Goal: Task Accomplishment & Management: Manage account settings

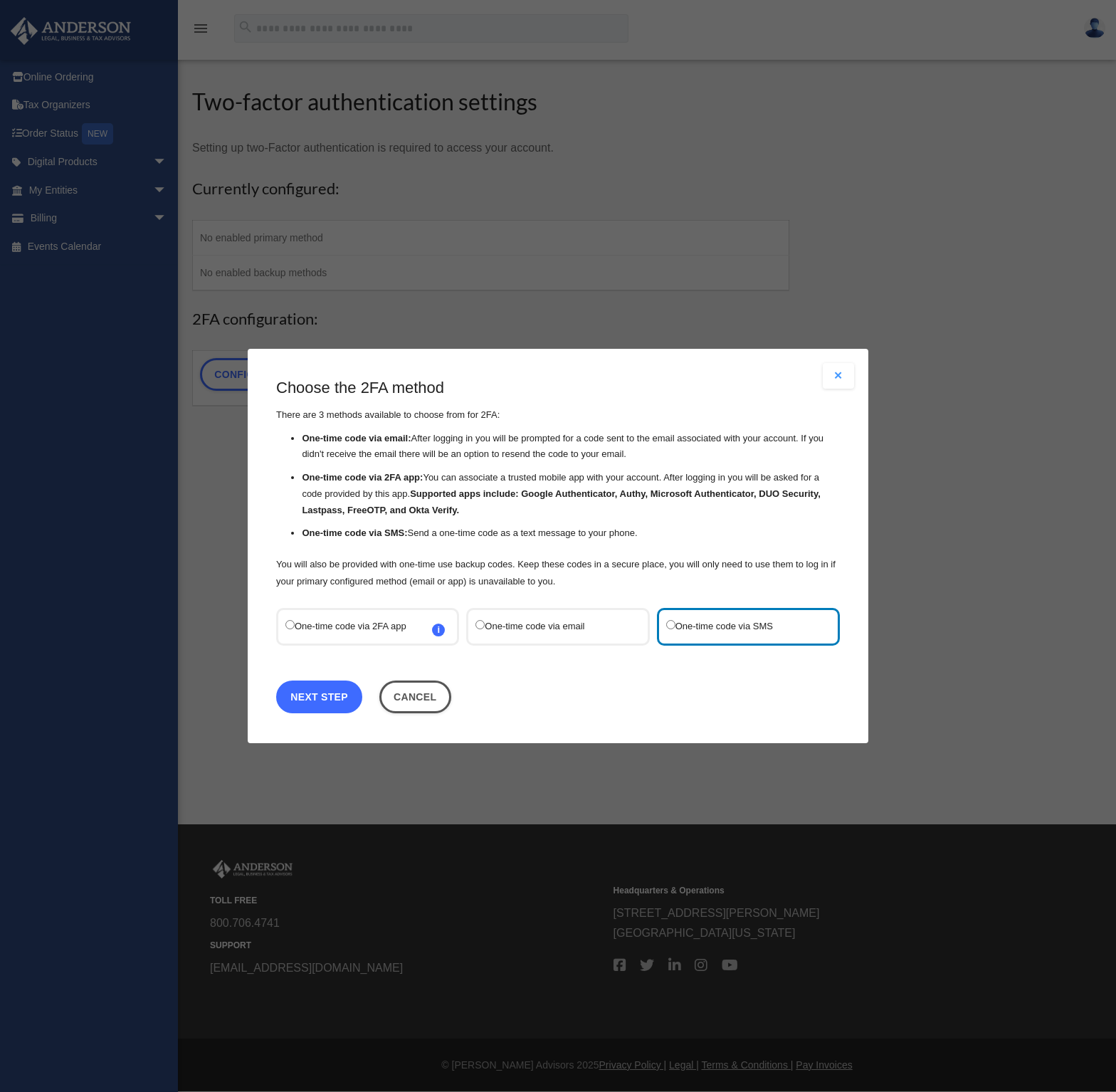
click at [316, 695] on link "Next Step" at bounding box center [319, 697] width 86 height 32
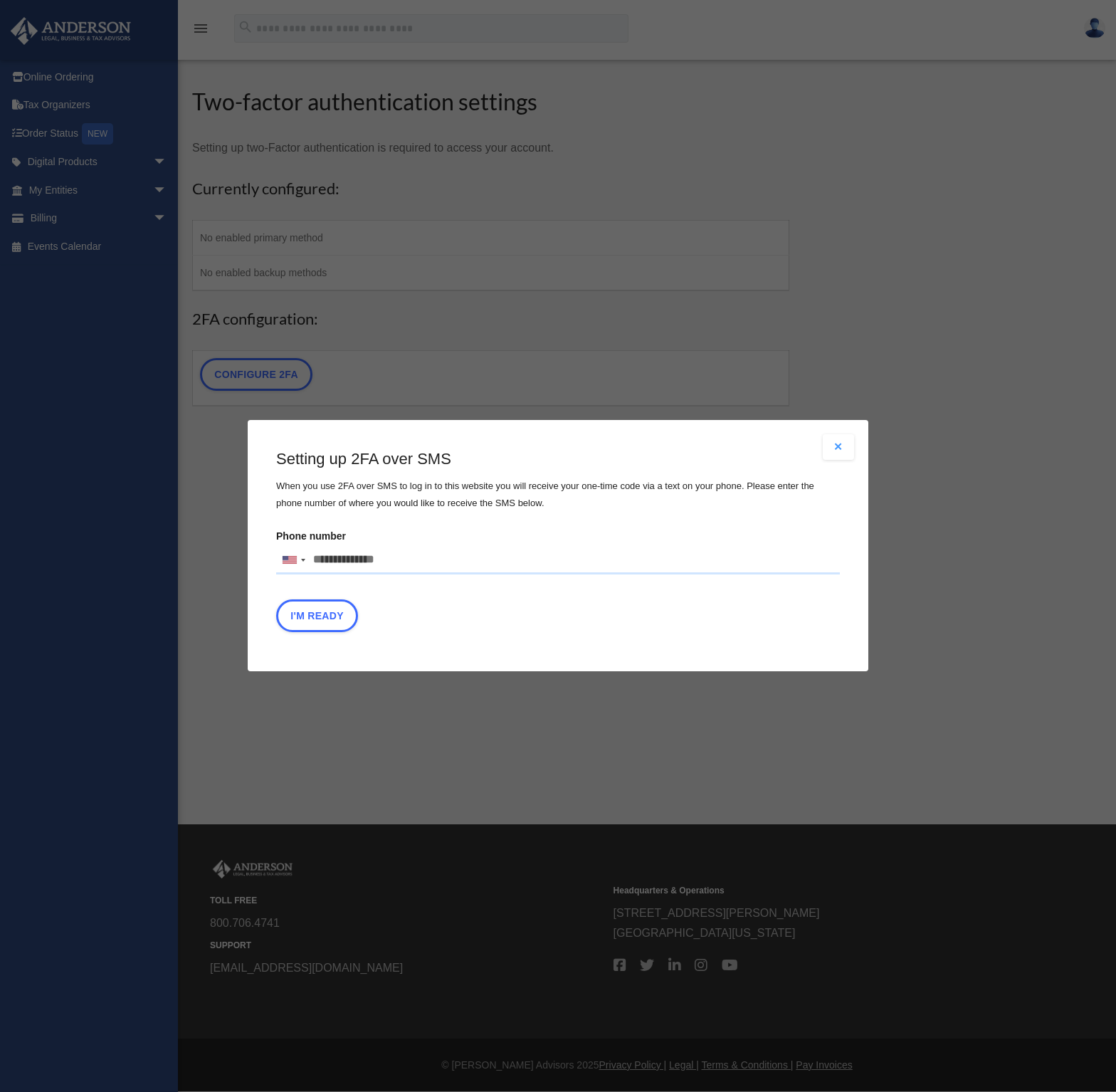
click at [408, 560] on input "Phone number United States +1 United Kingdom +44 Afghanistan (‫افغانستان‬‎) +93…" at bounding box center [558, 560] width 563 height 29
type input "**********"
click at [312, 608] on button "I'm Ready" at bounding box center [317, 617] width 82 height 32
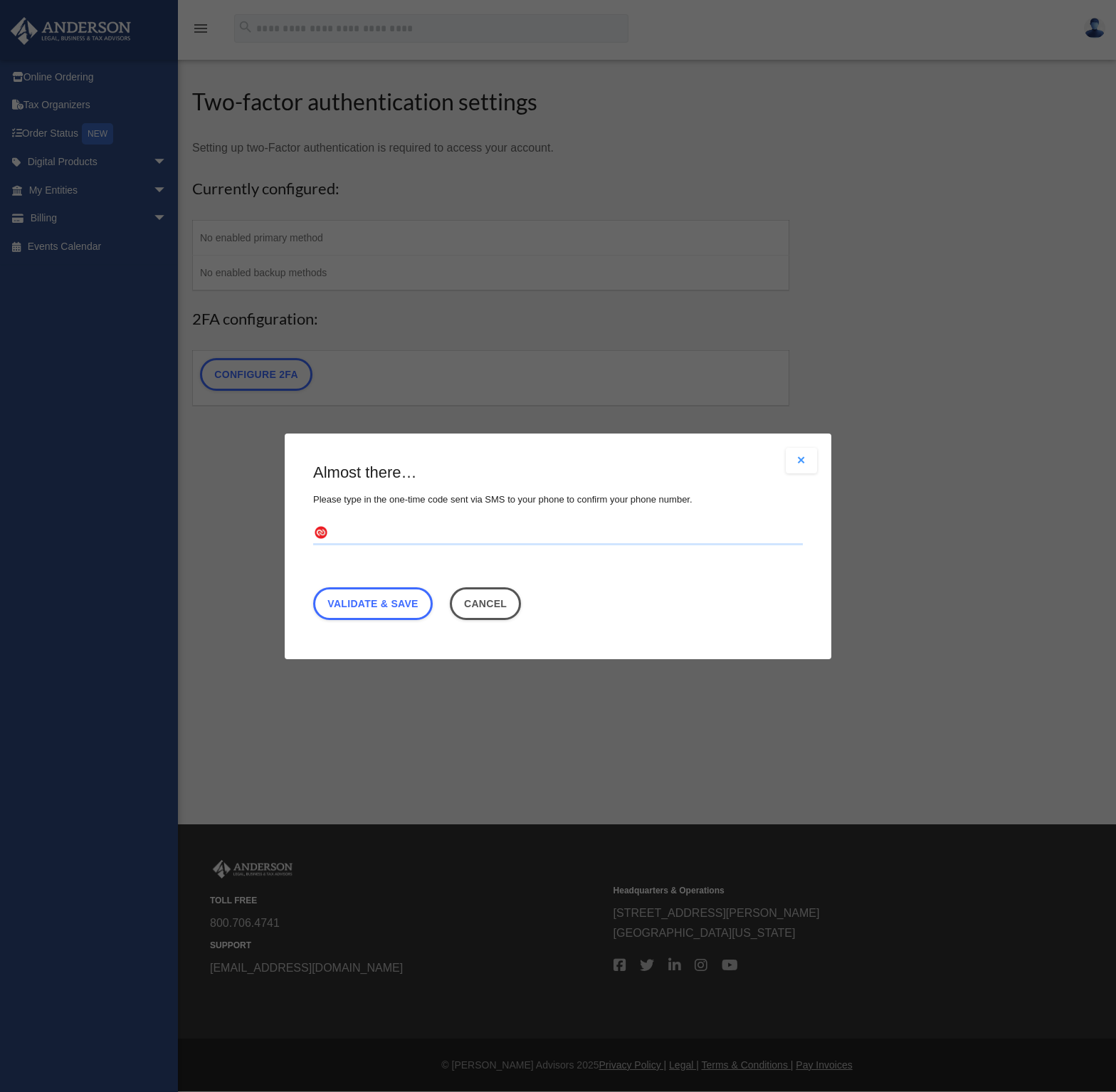
click at [359, 534] on input "text" at bounding box center [558, 533] width 490 height 23
type input "******"
click at [388, 606] on link "Validate & Save" at bounding box center [372, 602] width 119 height 32
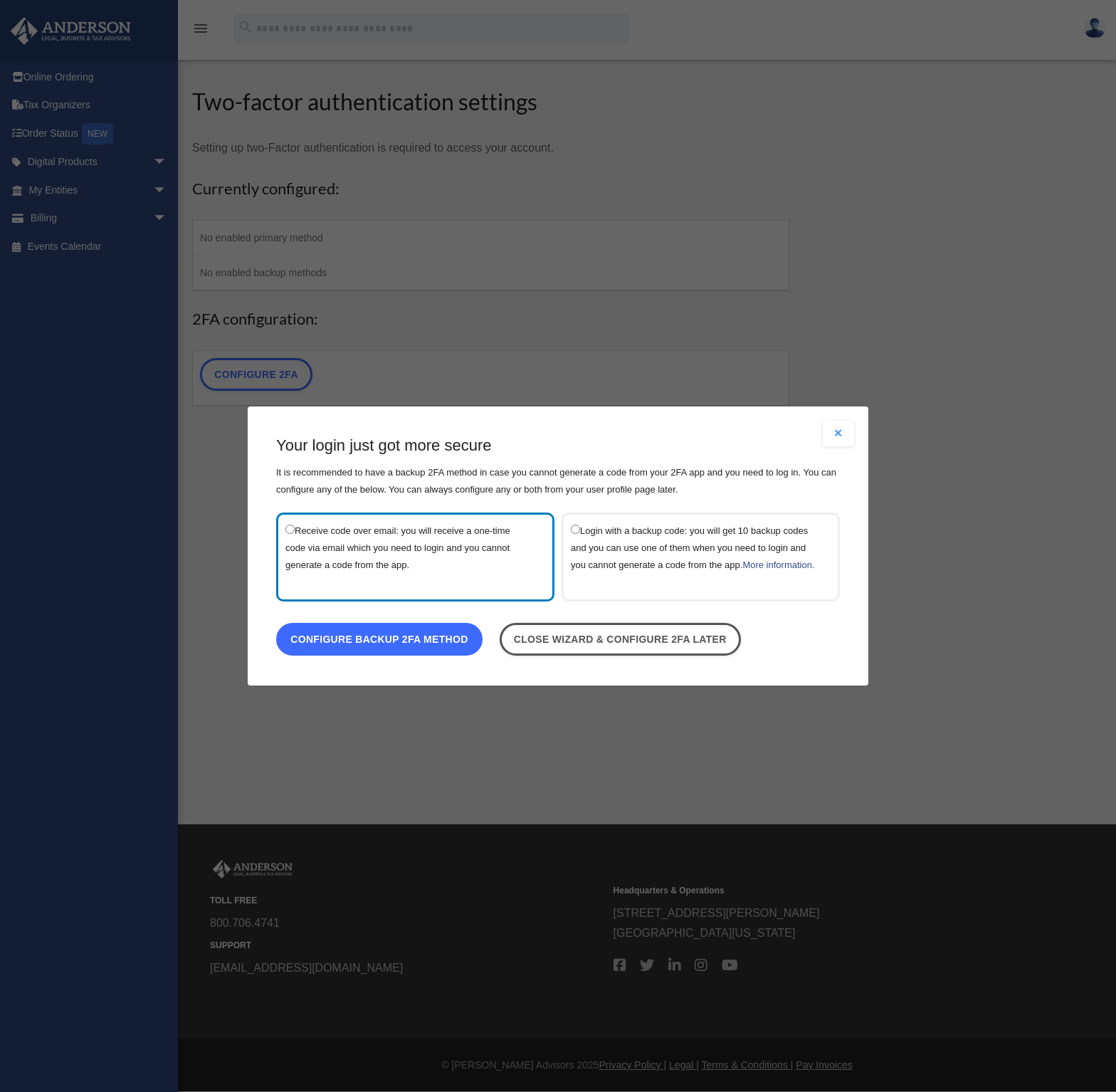
click at [390, 640] on link "Configure backup 2FA method" at bounding box center [379, 639] width 206 height 32
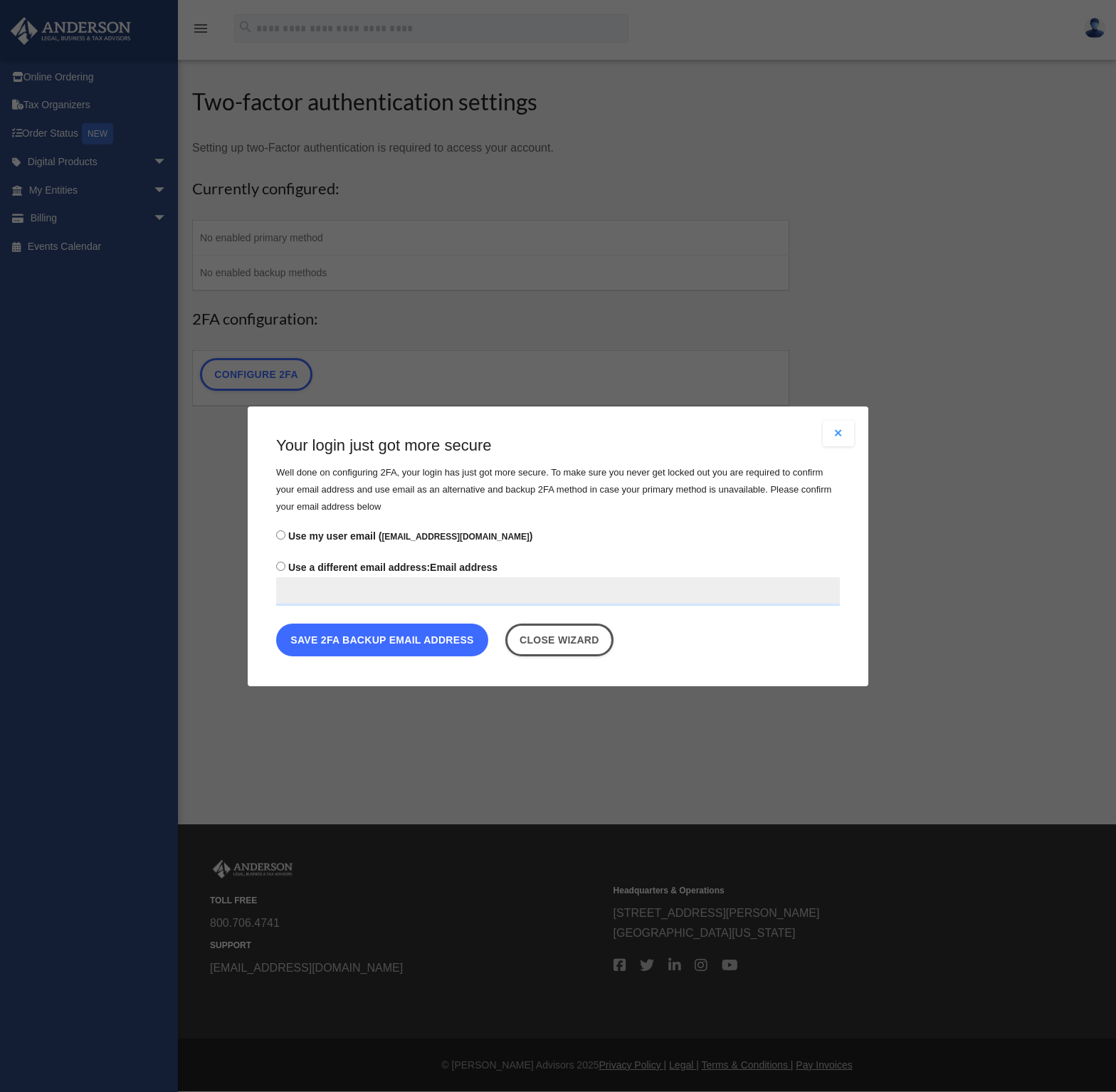
click at [388, 641] on button "Save 2FA backup email address" at bounding box center [382, 639] width 212 height 32
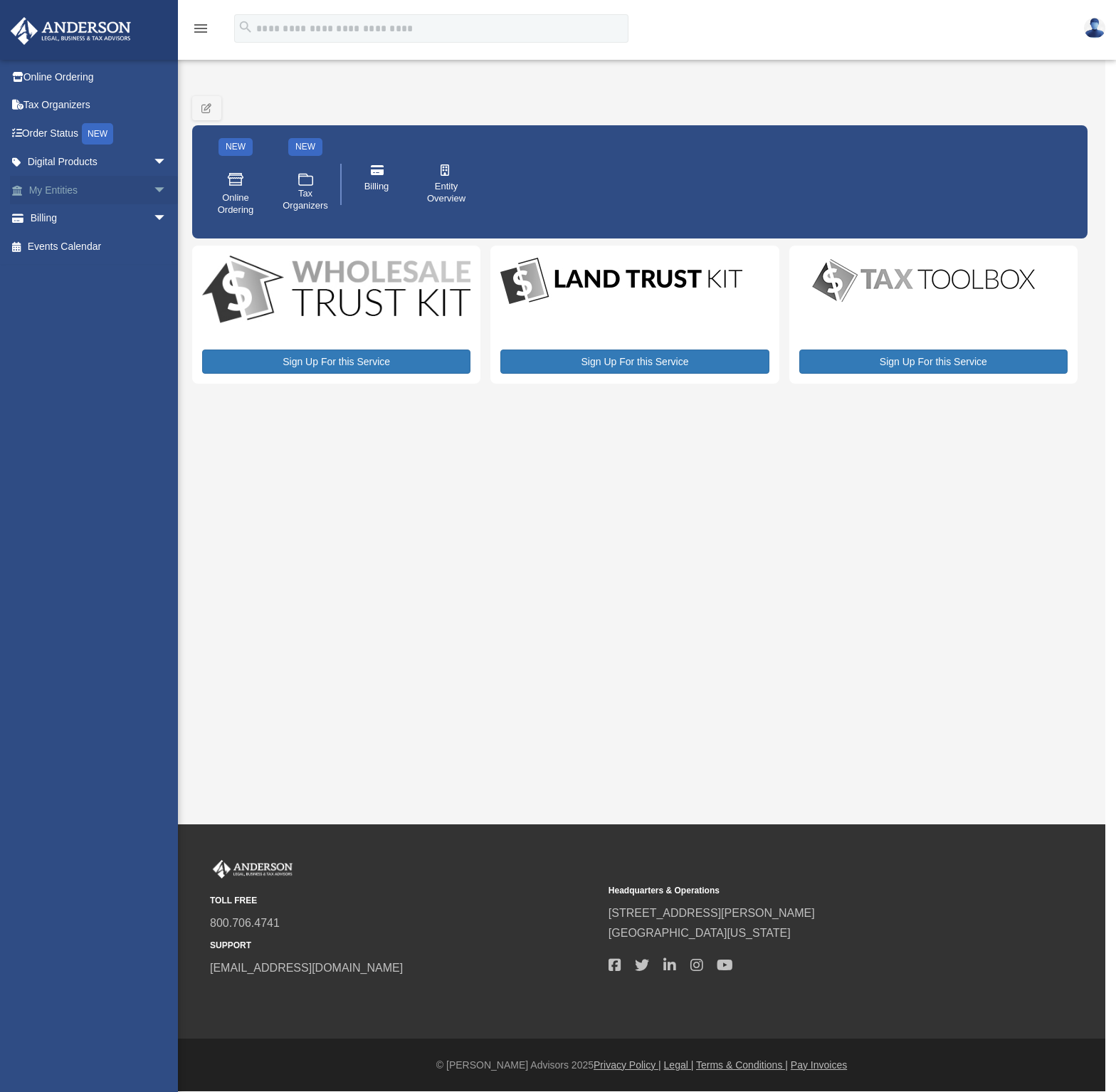
click at [153, 190] on span "arrow_drop_down" at bounding box center [167, 190] width 29 height 30
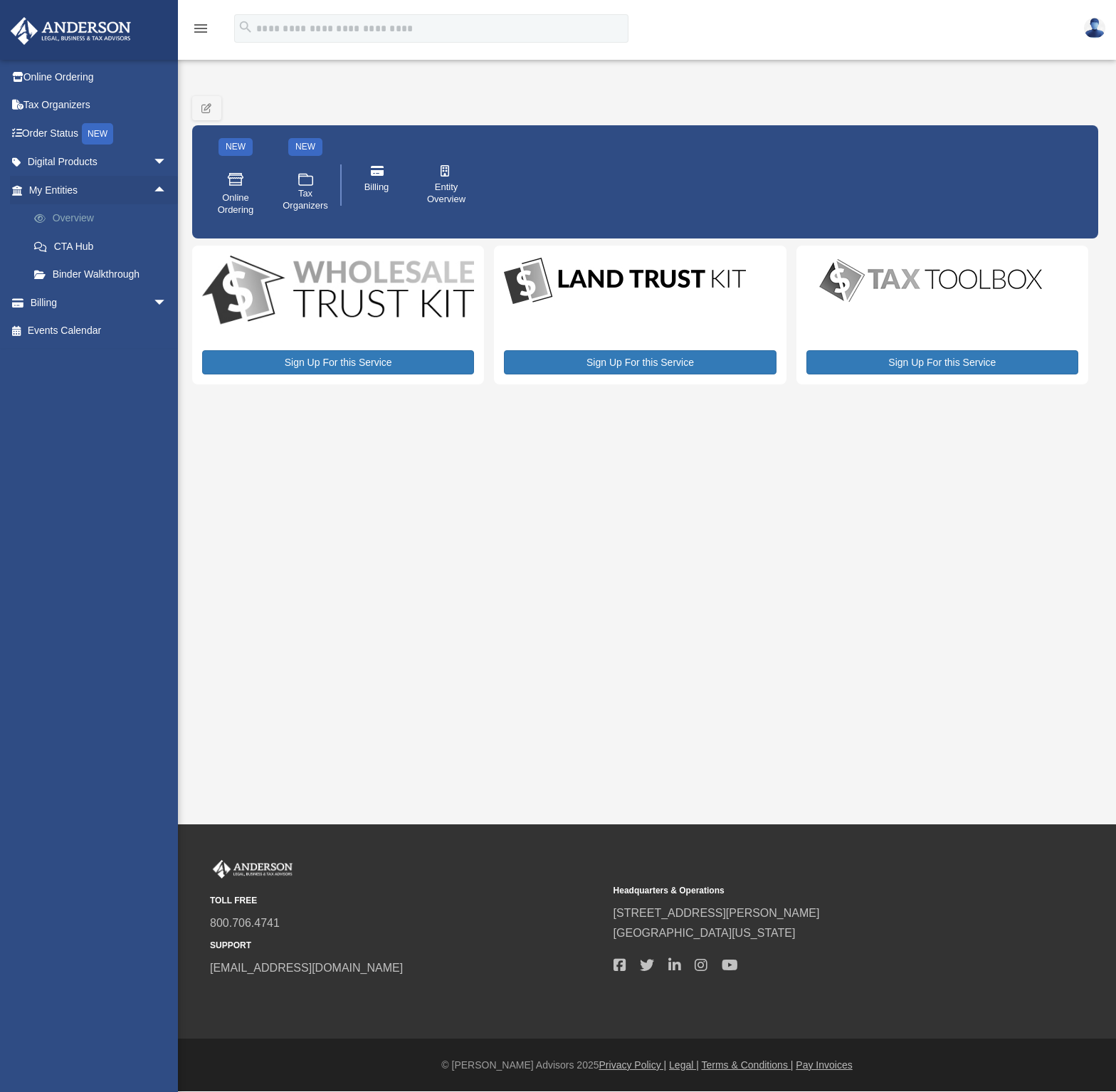
click at [59, 209] on link "Overview" at bounding box center [104, 219] width 169 height 29
click at [63, 214] on link "Overview" at bounding box center [104, 219] width 169 height 29
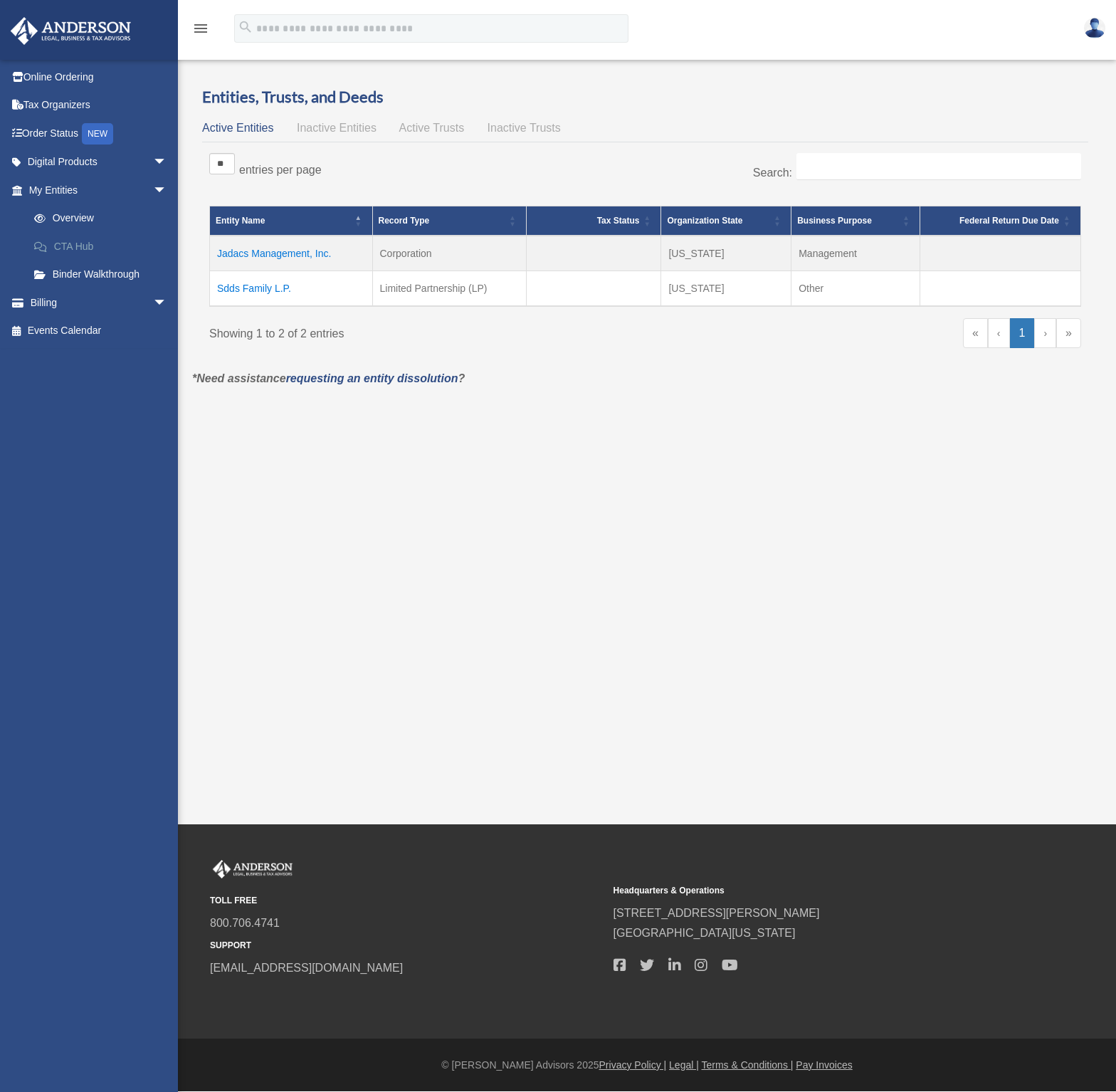
click at [72, 242] on link "CTA Hub" at bounding box center [104, 246] width 169 height 29
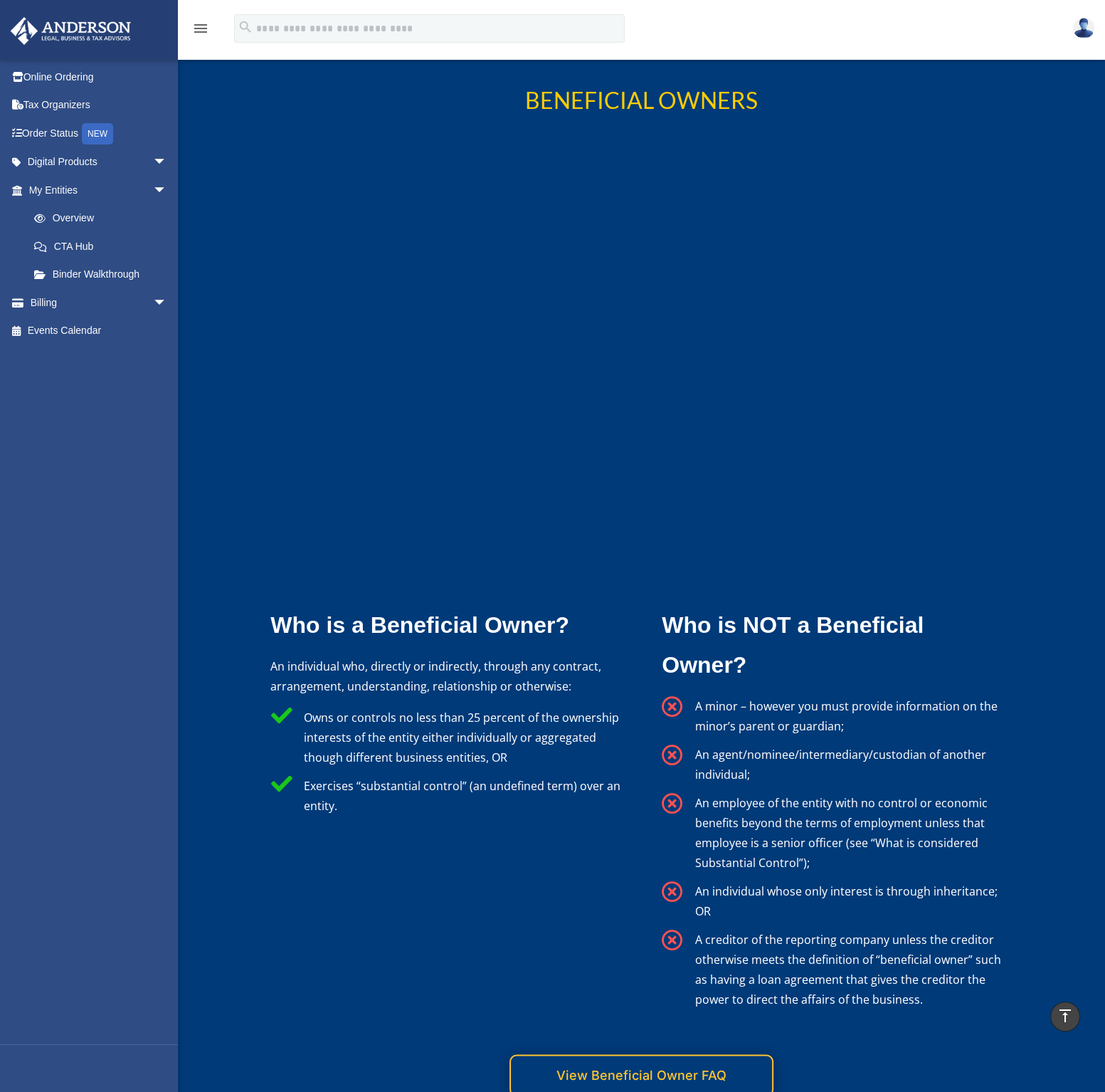
scroll to position [2278, 0]
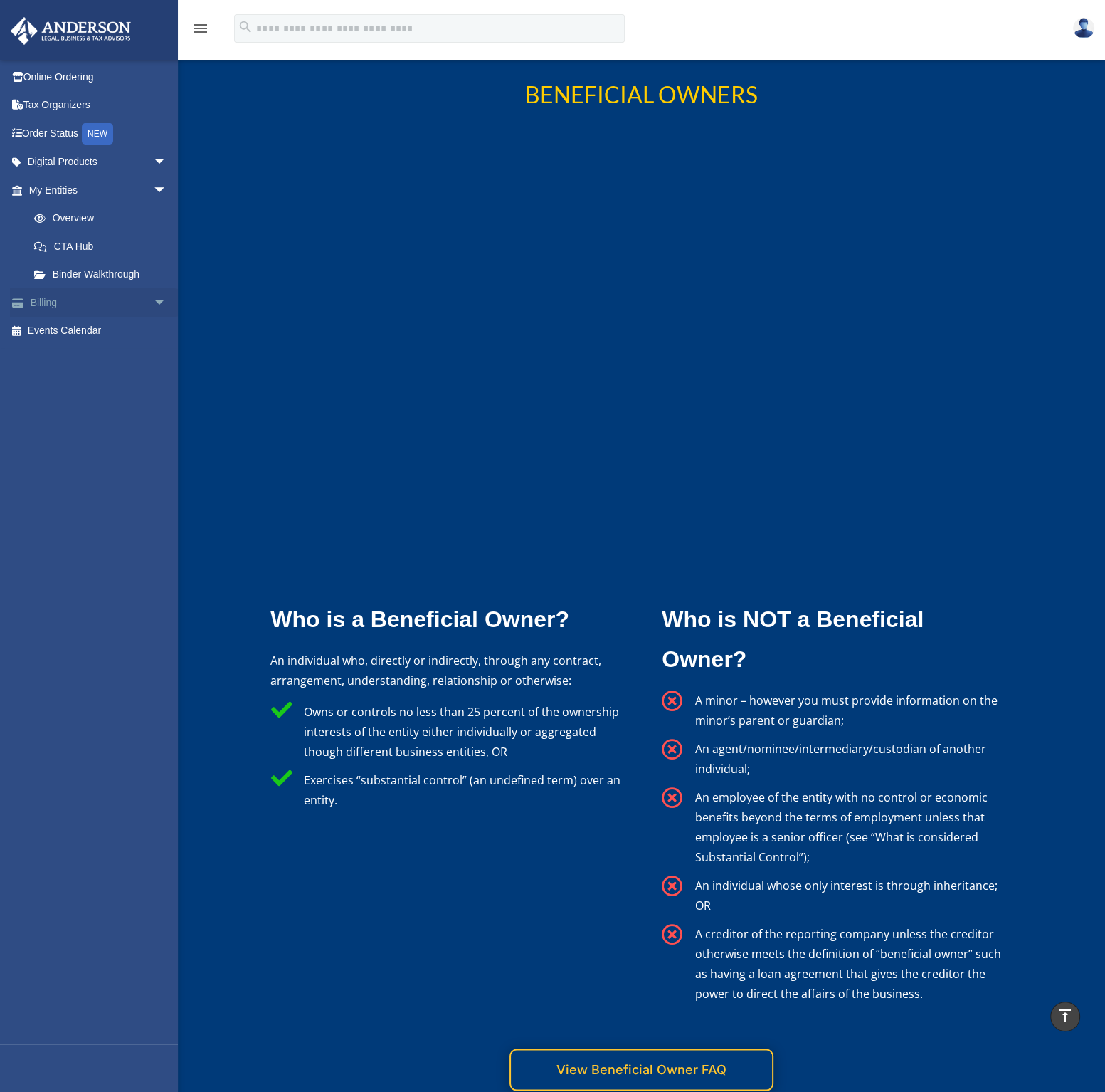
click at [153, 299] on span "arrow_drop_down" at bounding box center [167, 303] width 29 height 30
click at [45, 298] on link "Billing arrow_drop_up" at bounding box center [98, 303] width 178 height 29
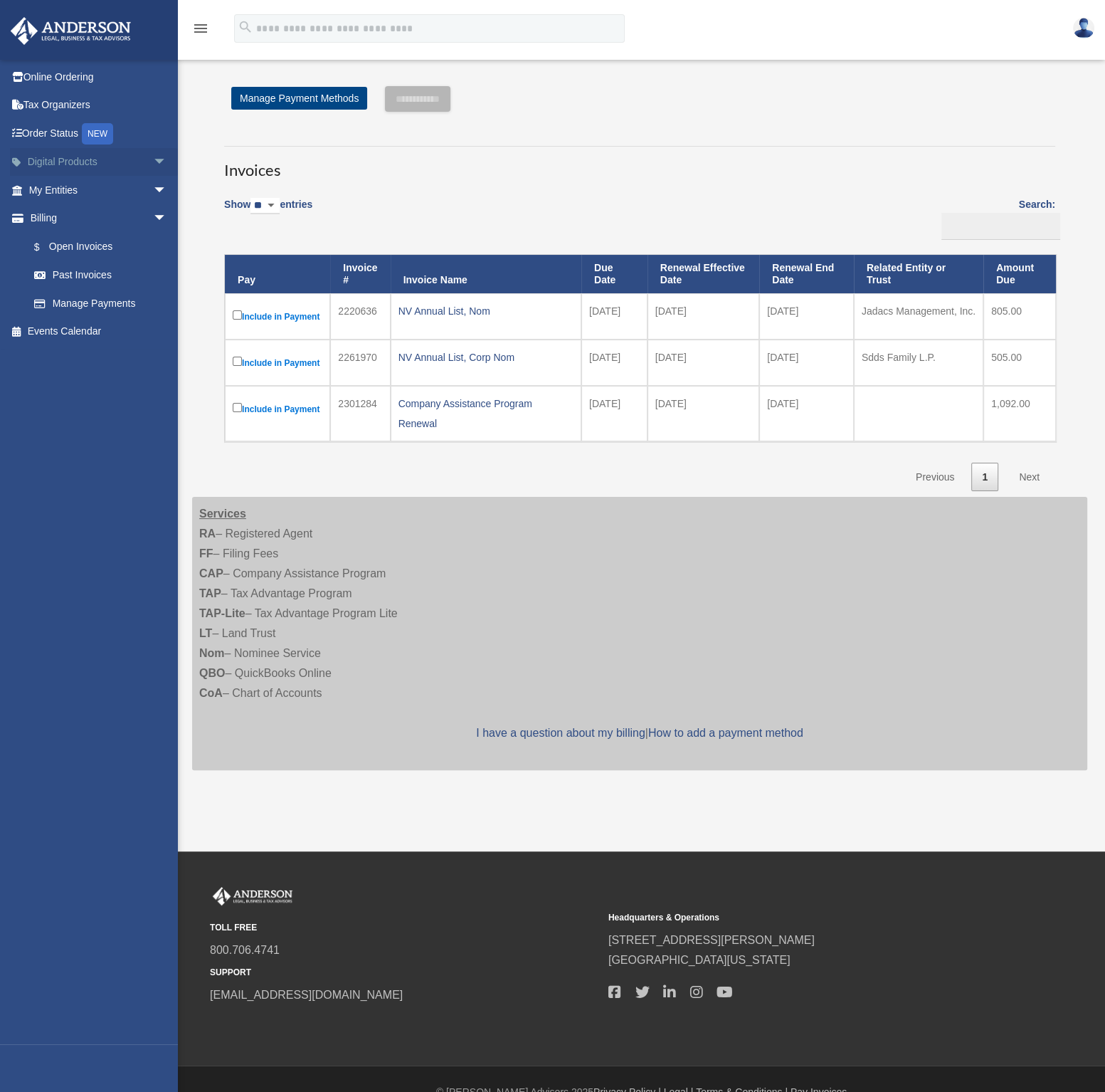
click at [153, 158] on span "arrow_drop_down" at bounding box center [167, 162] width 29 height 30
click at [54, 157] on link "Digital Products arrow_drop_up" at bounding box center [98, 162] width 178 height 29
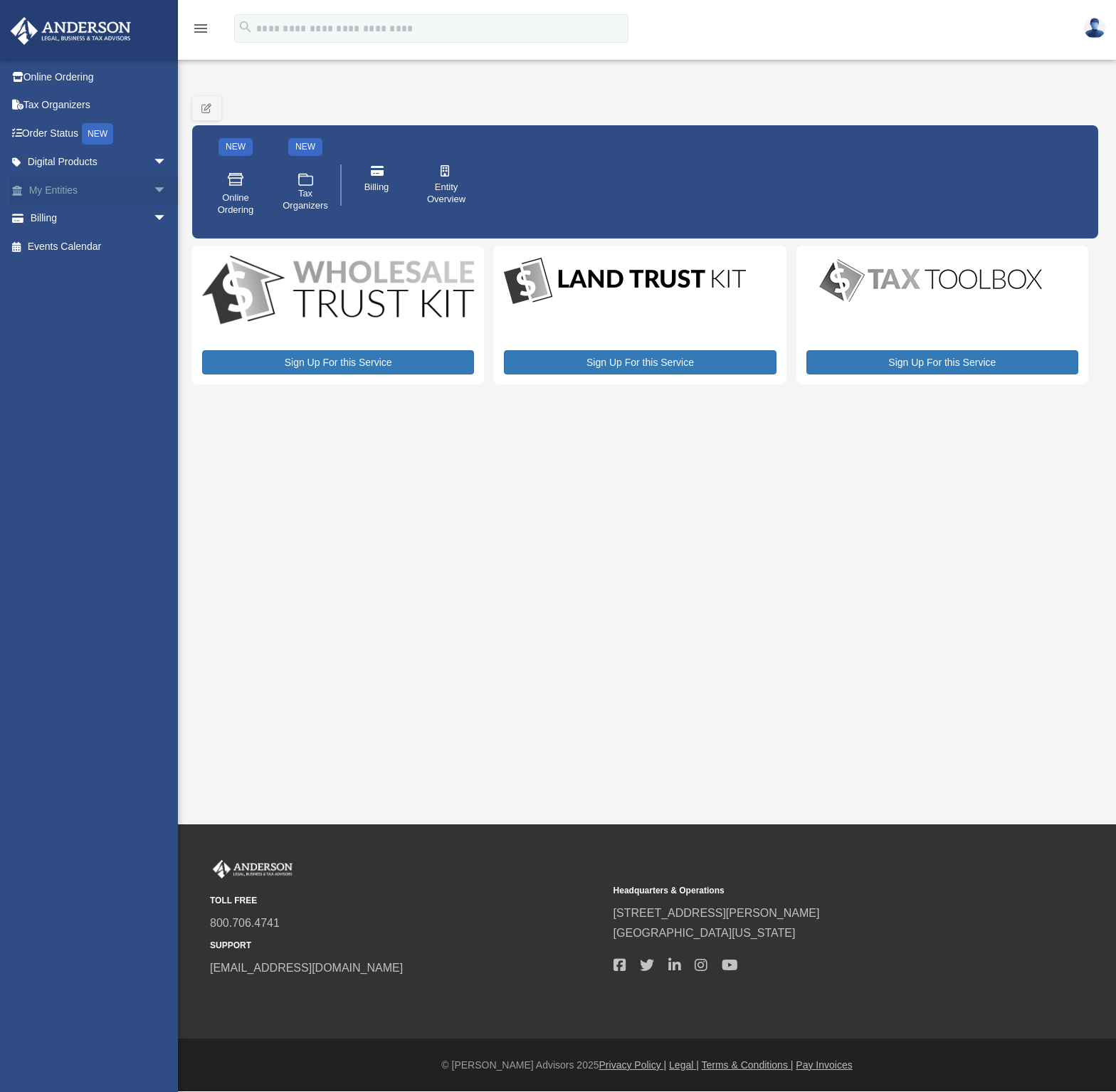
click at [52, 184] on link "My Entities arrow_drop_down" at bounding box center [98, 190] width 179 height 29
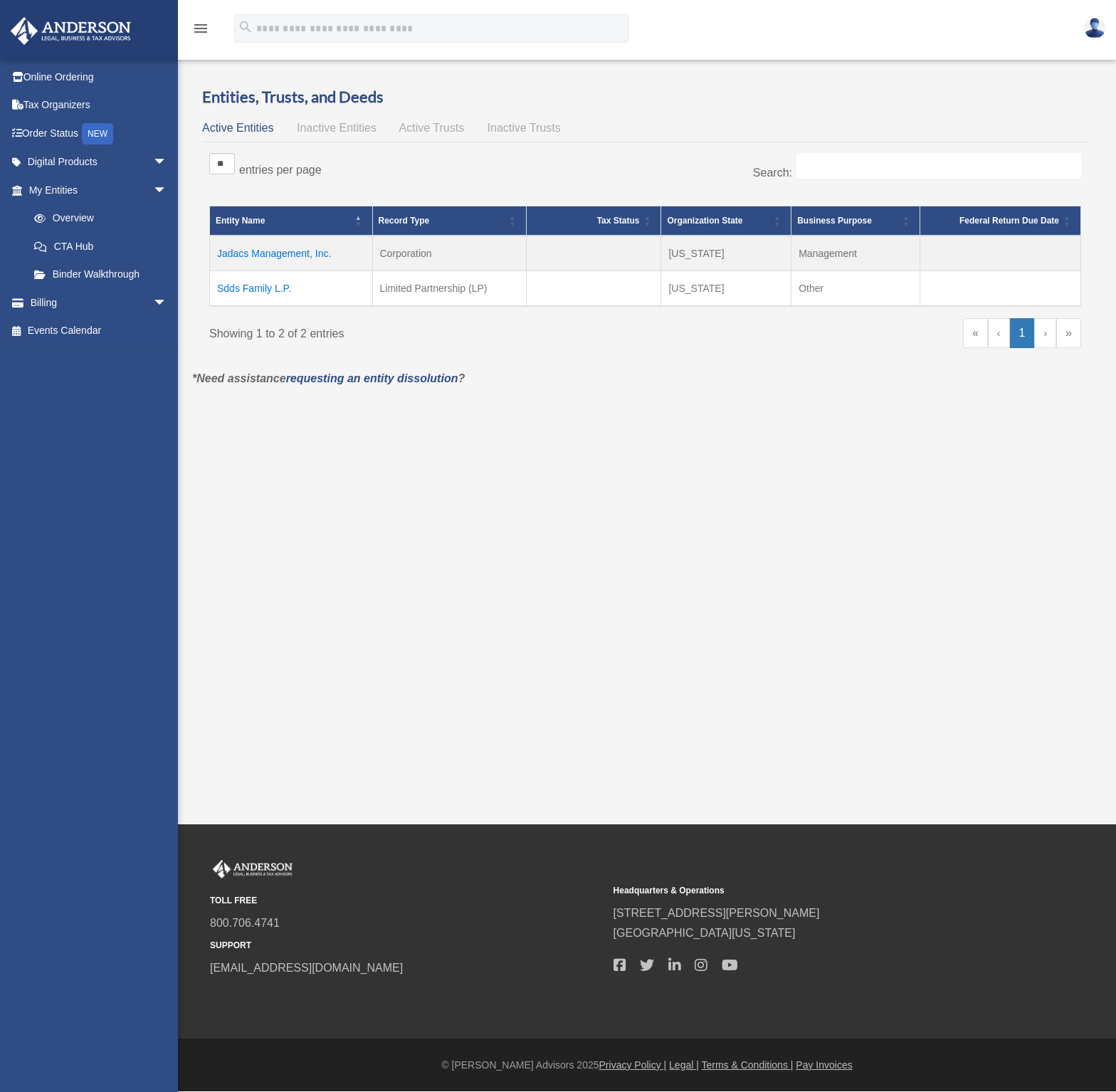
click at [262, 248] on td "Jadacs Management, Inc." at bounding box center [291, 253] width 163 height 35
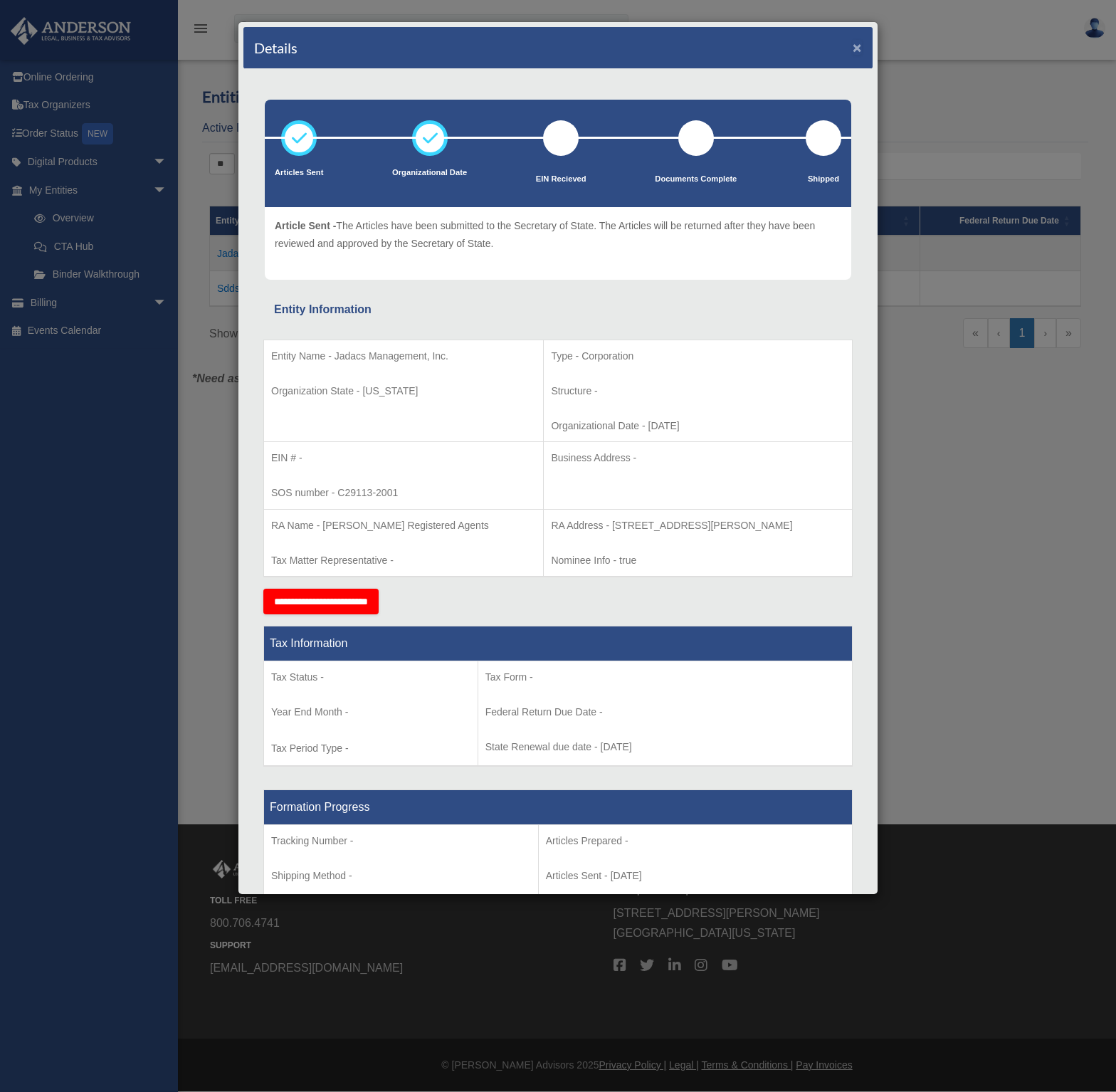
click at [853, 46] on button "×" at bounding box center [857, 48] width 10 height 15
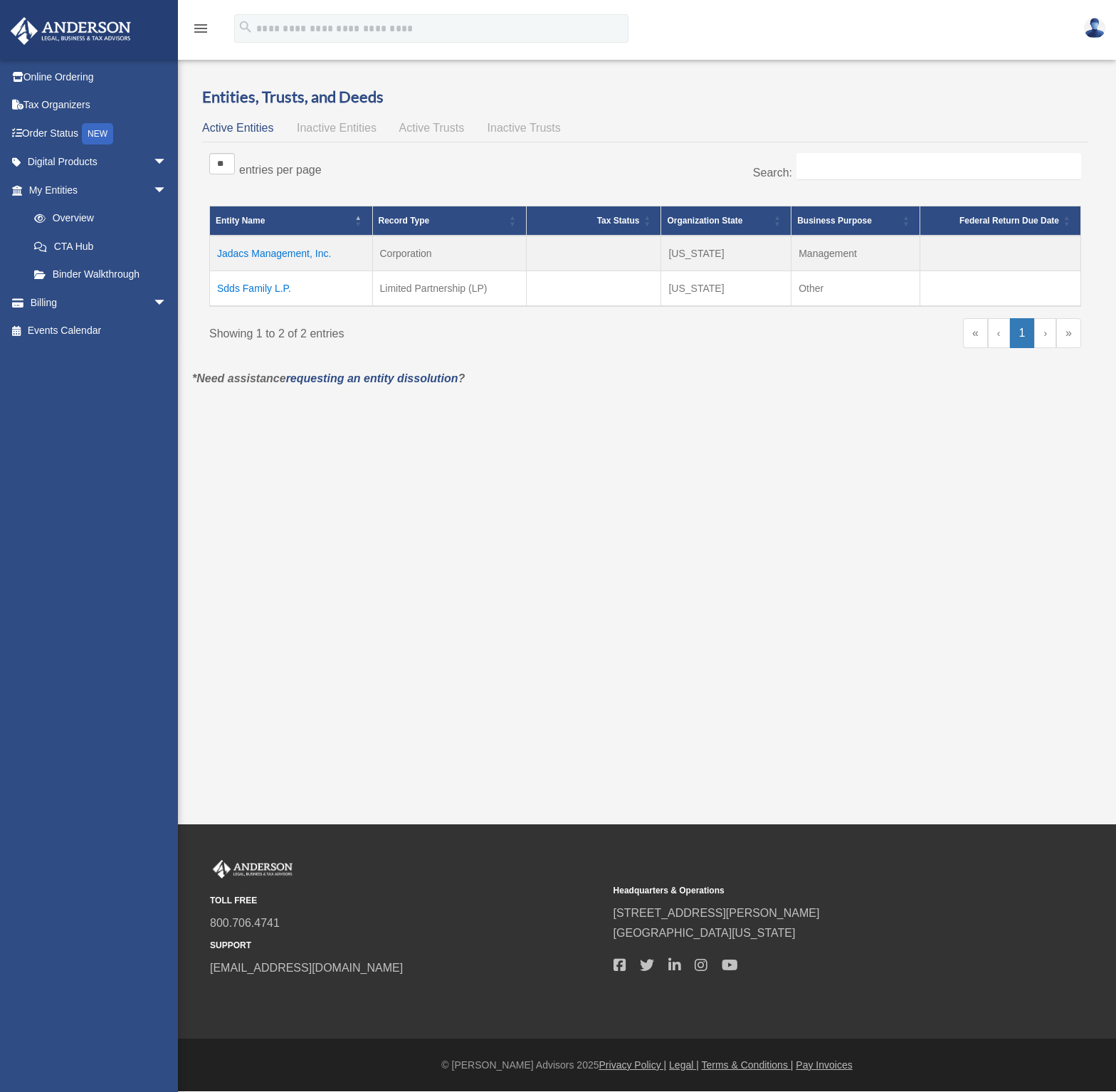
click at [1093, 30] on img at bounding box center [1094, 29] width 21 height 21
click at [657, 15] on div "menu search Site Menu add [EMAIL_ADDRESS][DOMAIN_NAME] Reset Password Logout" at bounding box center [558, 34] width 1095 height 49
click at [88, 28] on img at bounding box center [71, 31] width 129 height 28
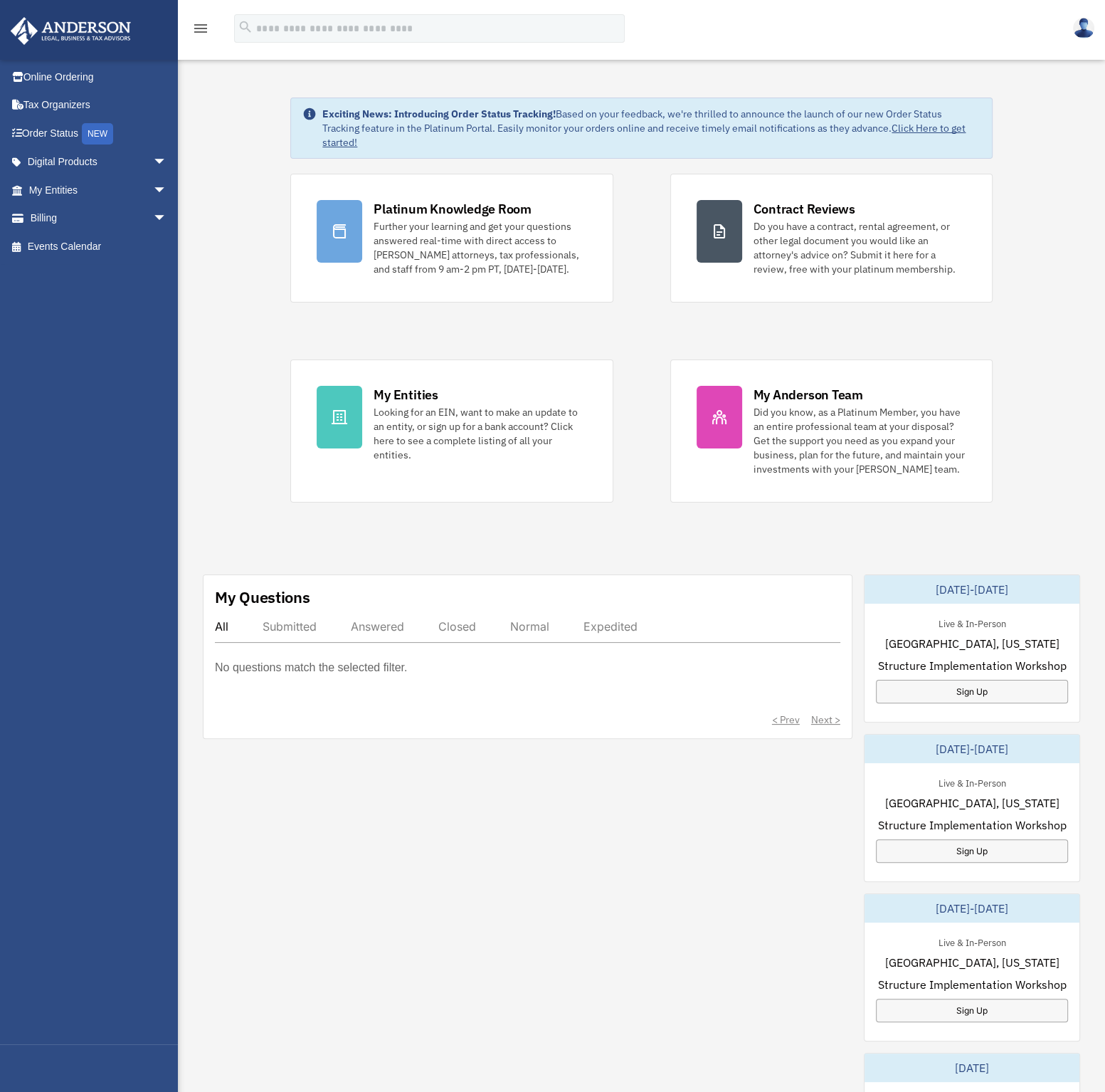
click at [210, 961] on div "My Questions All Submitted Answered Closed Normal Expedited No questions match …" at bounding box center [640, 976] width 877 height 804
click at [448, 960] on div "My Questions All Submitted Answered Closed Normal Expedited No questions match …" at bounding box center [640, 976] width 877 height 804
click at [63, 247] on link "Events Calendar" at bounding box center [98, 246] width 178 height 29
